Goal: Use online tool/utility: Utilize a website feature to perform a specific function

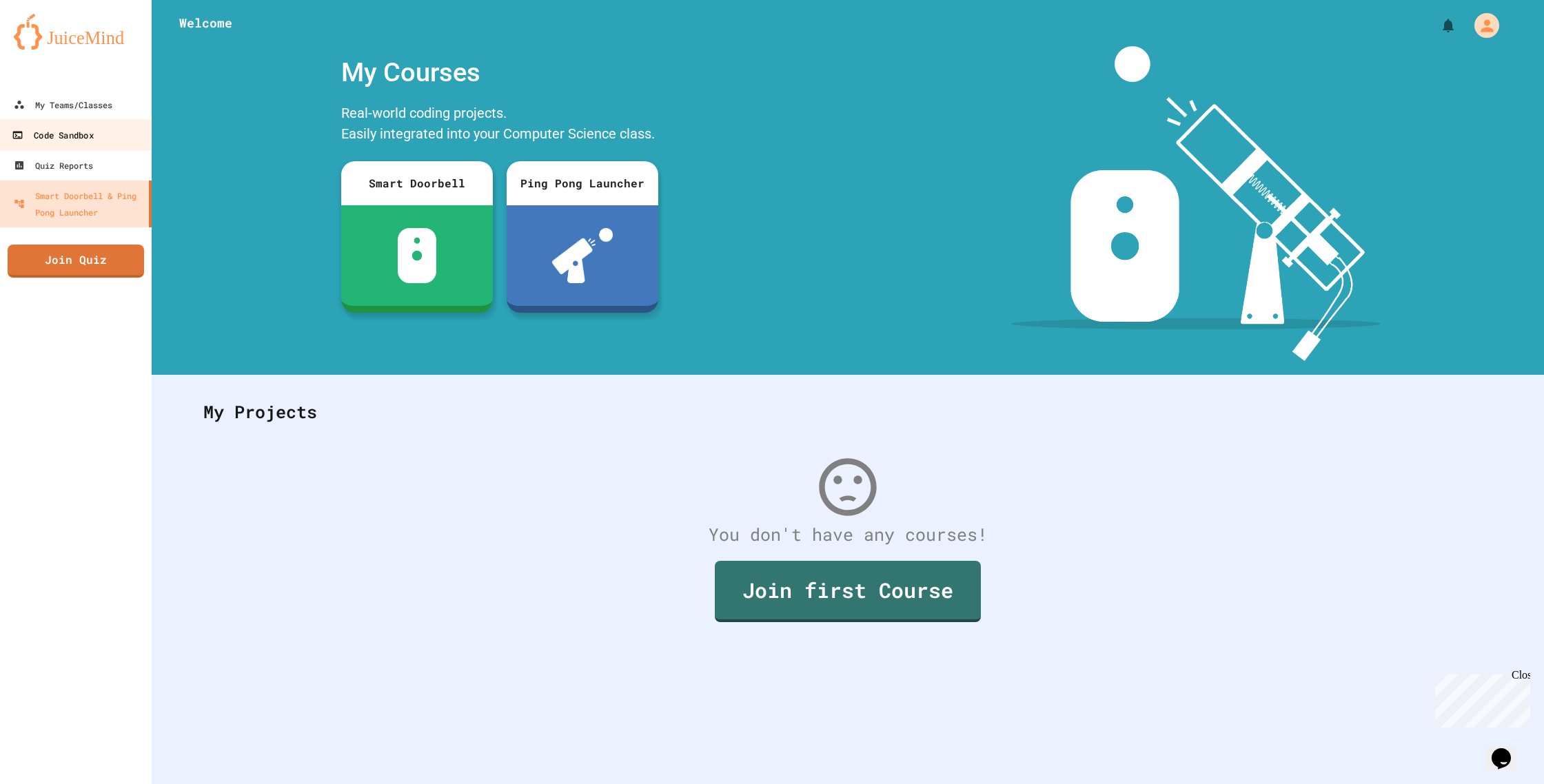
click at [44, 144] on link "Code Sandbox" at bounding box center [76, 134] width 157 height 31
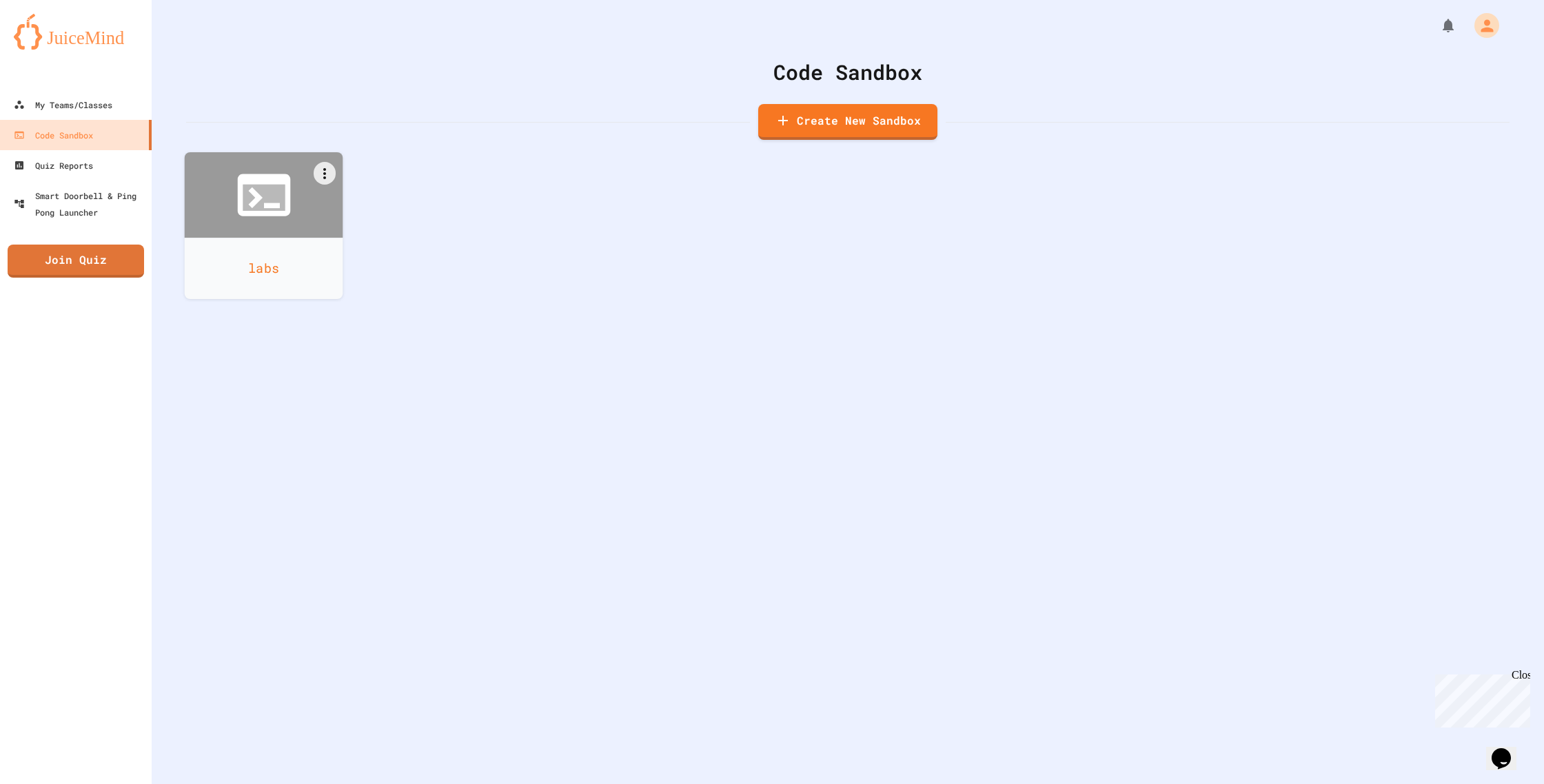
click at [285, 219] on icon at bounding box center [264, 195] width 64 height 64
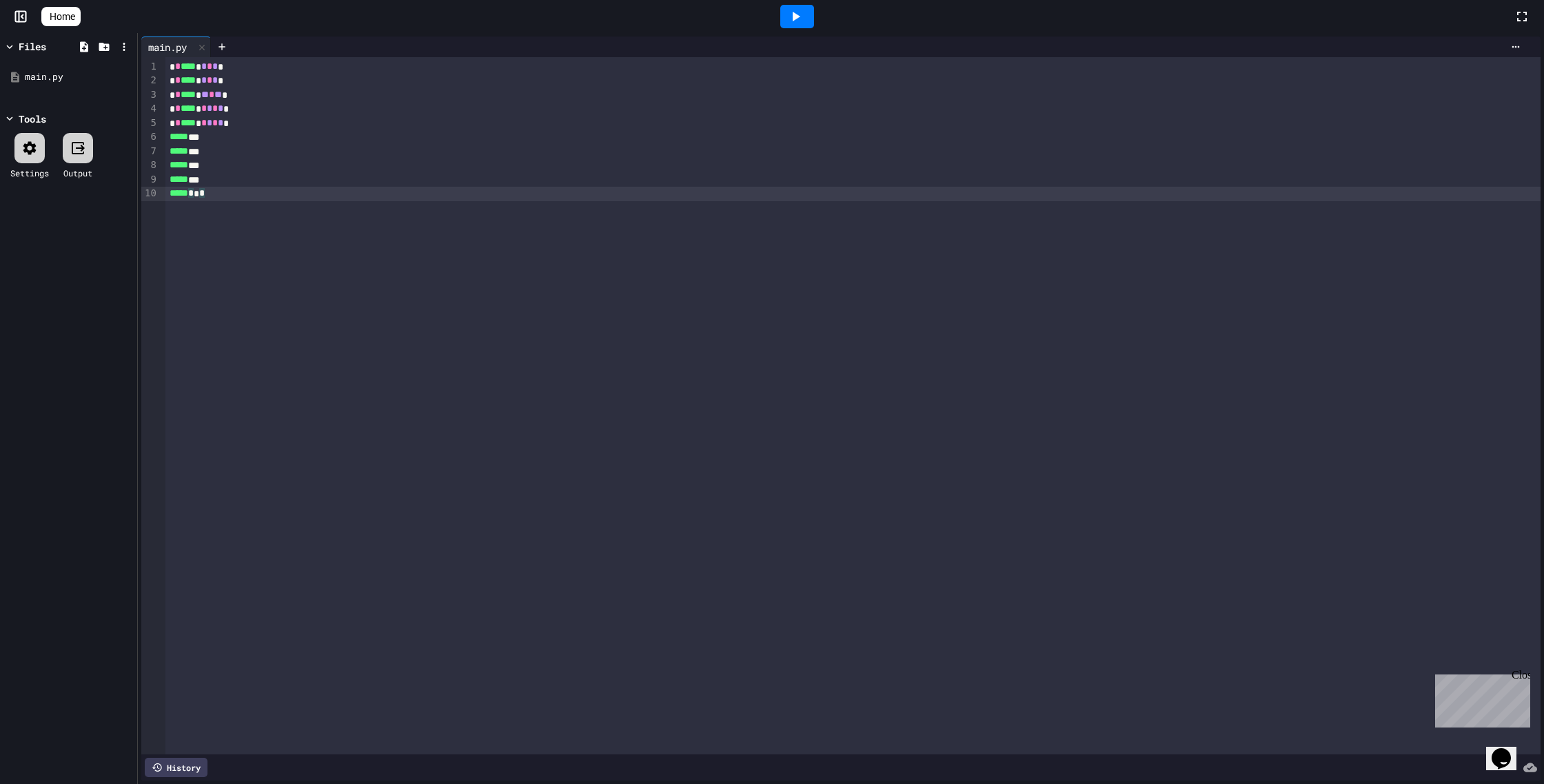
click at [285, 199] on div "***** * * *" at bounding box center [853, 194] width 1375 height 14
click at [814, 17] on div at bounding box center [797, 16] width 34 height 23
